Goal: Navigation & Orientation: Find specific page/section

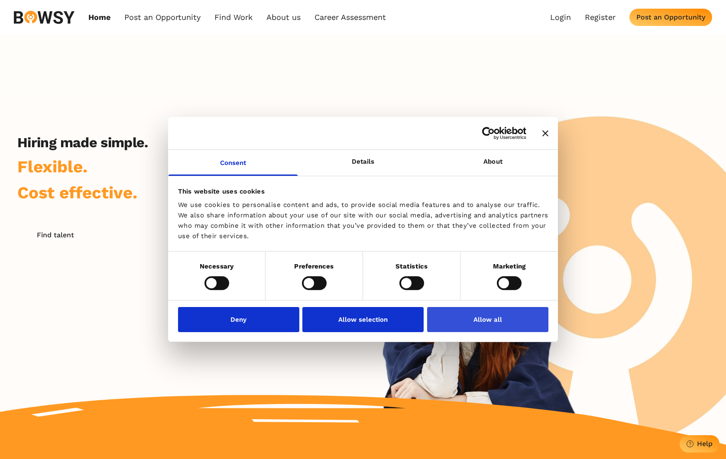
click at [495, 311] on button "Allow all" at bounding box center [487, 319] width 121 height 25
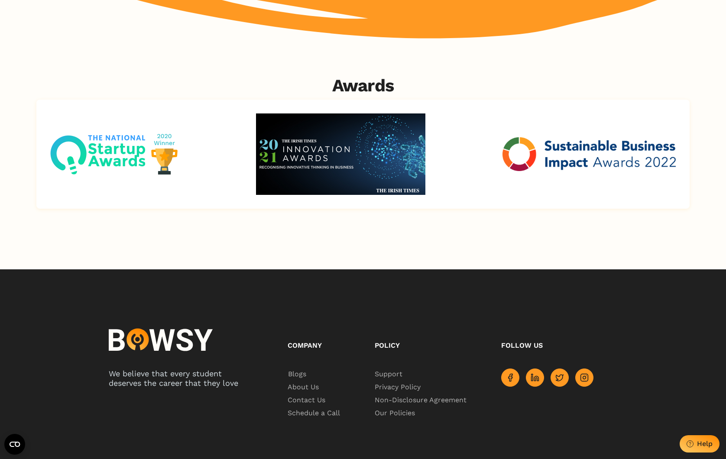
scroll to position [1617, 0]
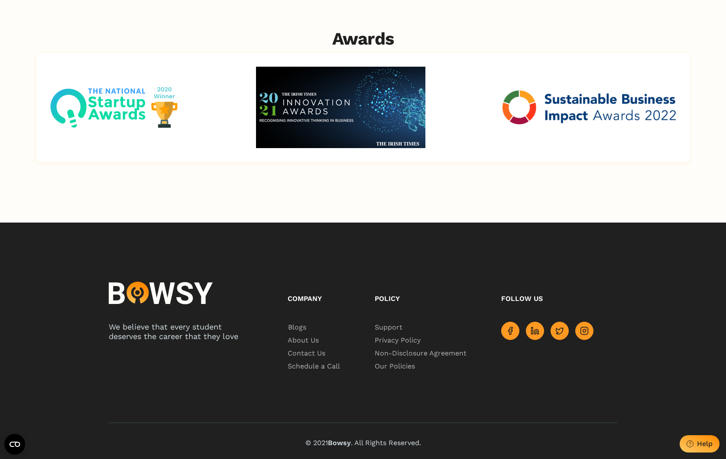
scroll to position [1617, 0]
click at [301, 342] on span "About Us" at bounding box center [304, 340] width 33 height 13
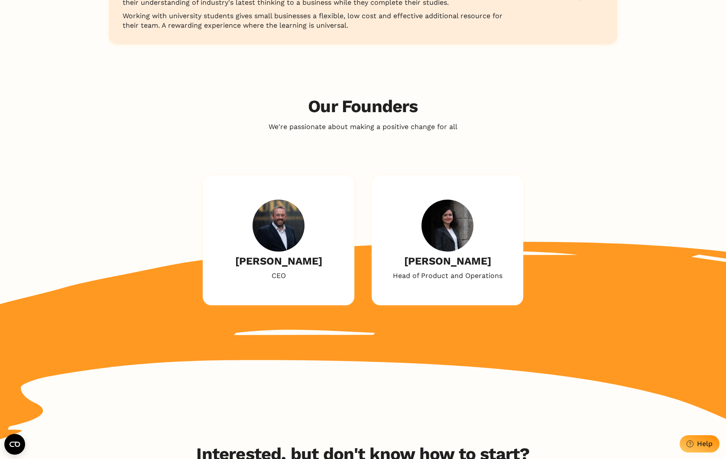
scroll to position [1078, 0]
